Goal: Task Accomplishment & Management: Use online tool/utility

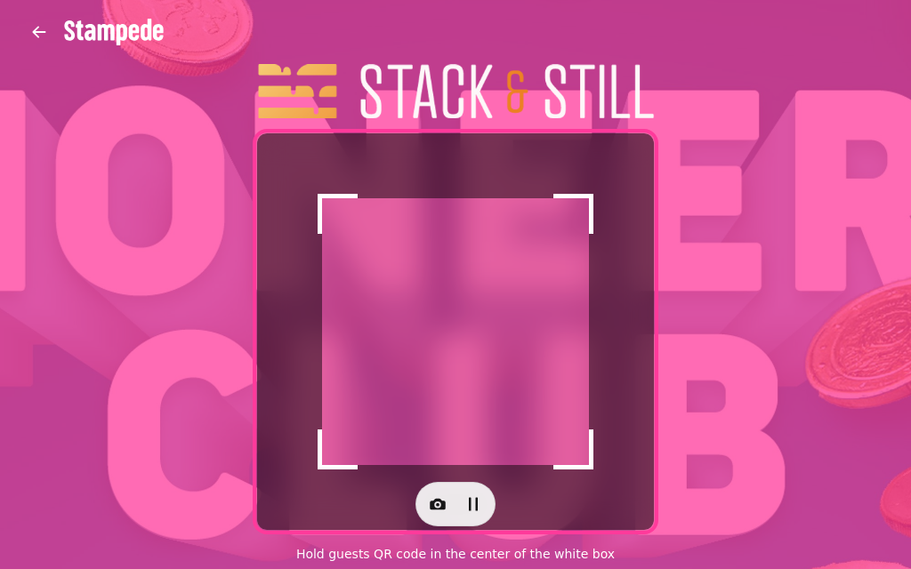
click at [435, 518] on button "button" at bounding box center [438, 505] width 36 height 36
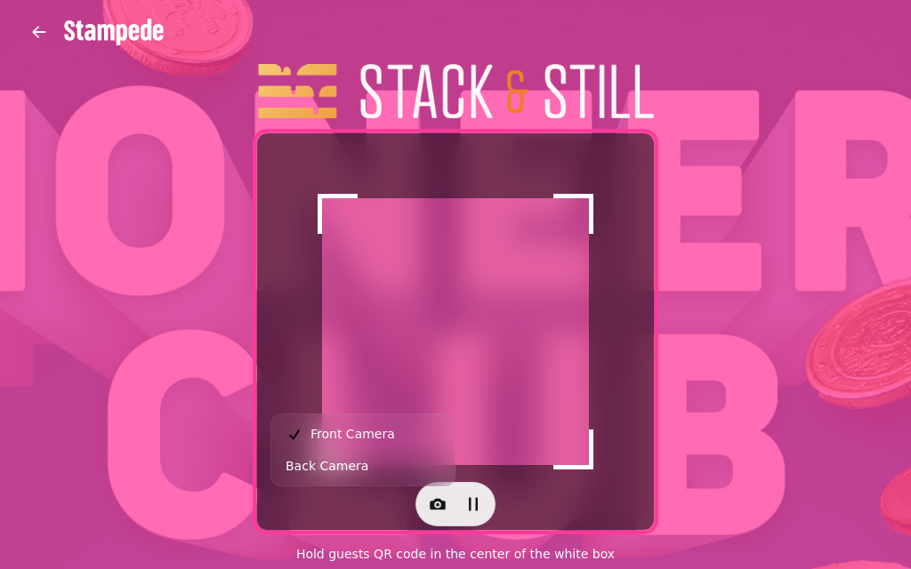
click at [395, 479] on button "Back Camera" at bounding box center [363, 466] width 176 height 32
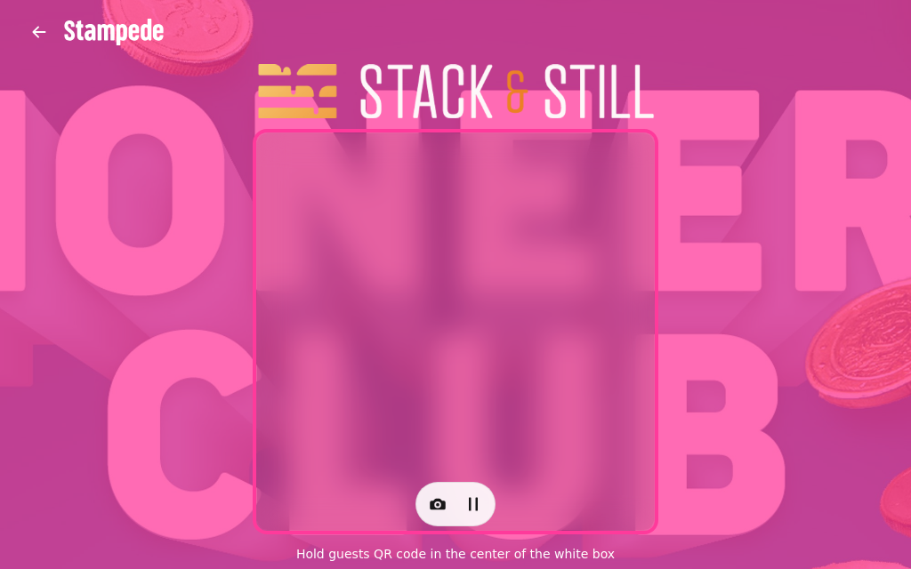
click at [451, 500] on button "button" at bounding box center [438, 505] width 36 height 36
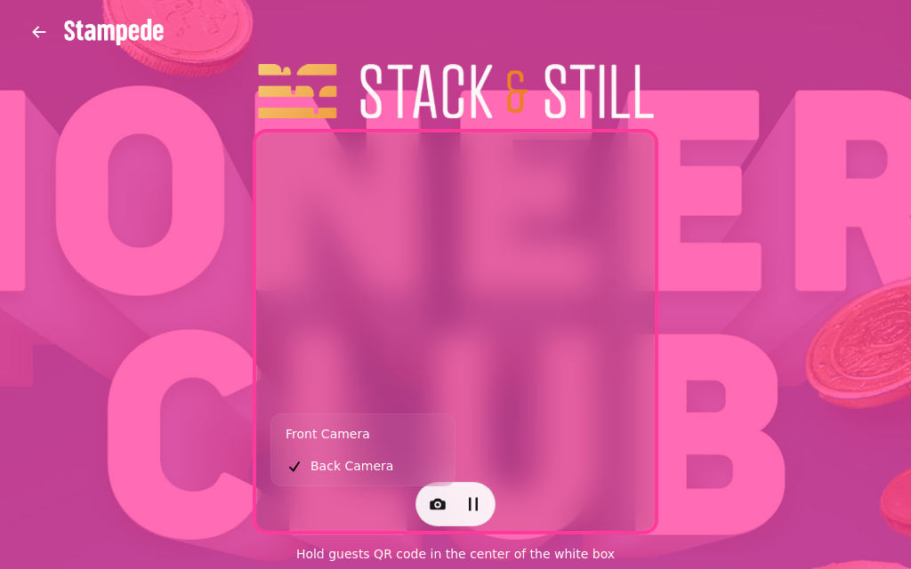
click at [386, 436] on button "Front Camera" at bounding box center [363, 434] width 176 height 32
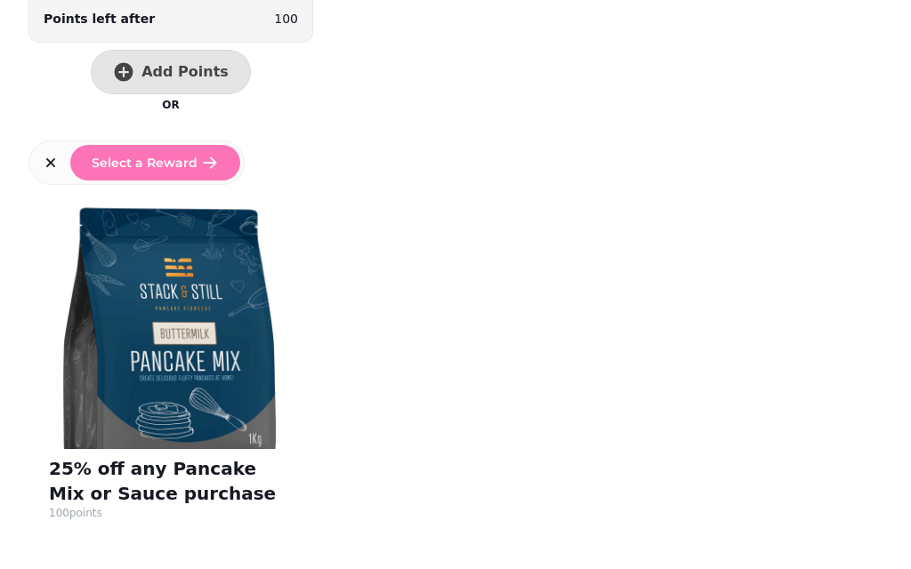
scroll to position [174, 0]
